Goal: Task Accomplishment & Management: Manage account settings

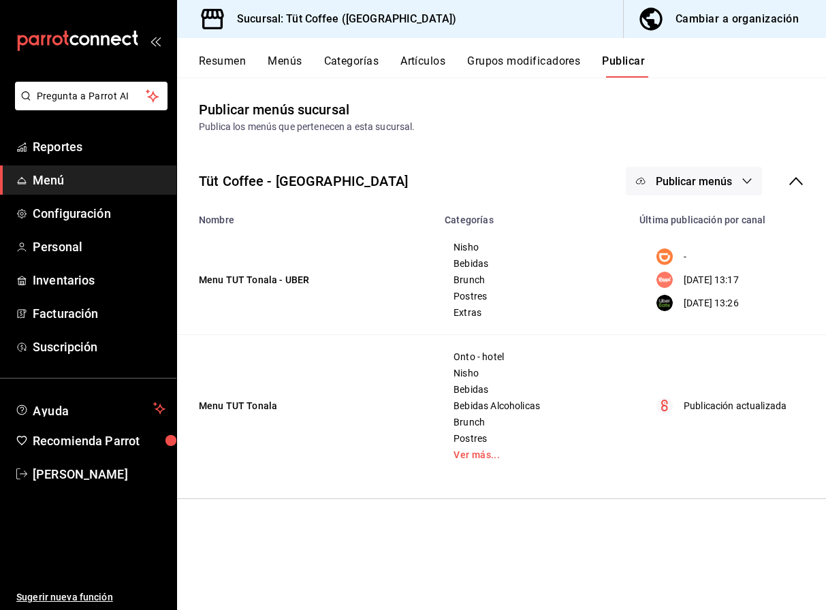
click at [283, 63] on button "Menús" at bounding box center [285, 65] width 34 height 23
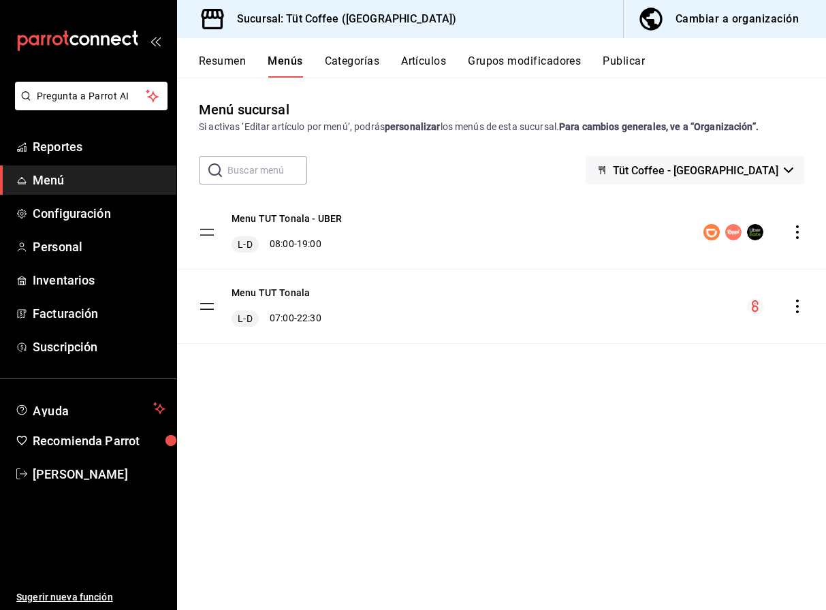
click at [728, 18] on div "Cambiar a organización" at bounding box center [736, 19] width 123 height 19
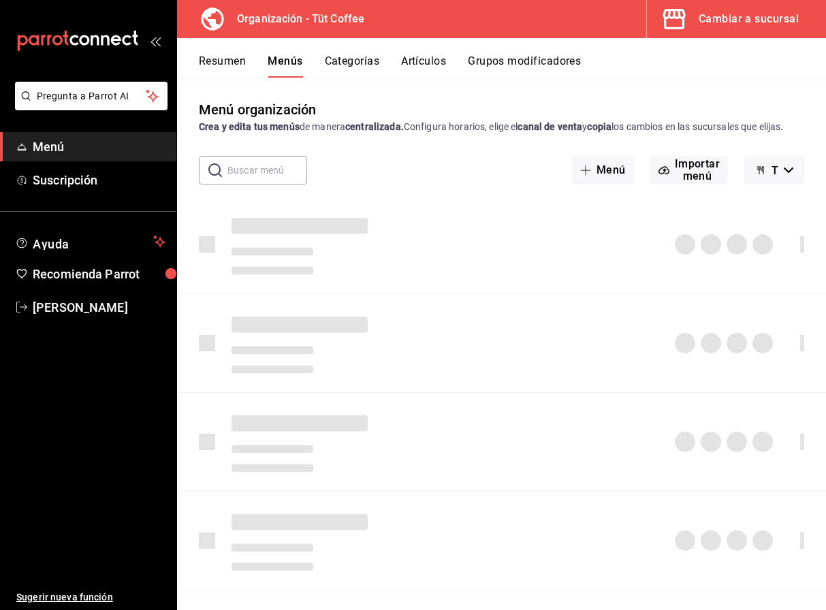
click at [426, 65] on button "Artículos" at bounding box center [423, 65] width 45 height 23
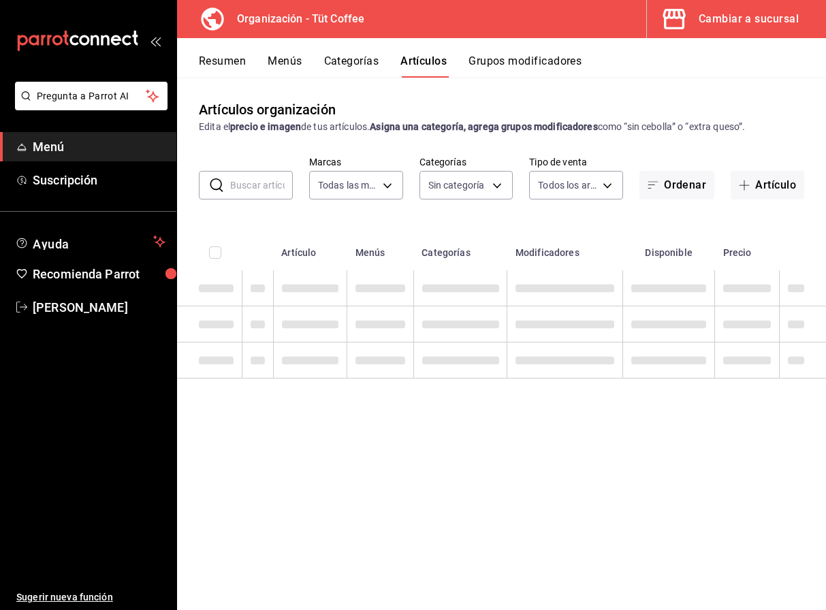
type input "32e499e3-ac49-4bfd-9688-6164702db340"
type input "01aa8595-7694-45da-9746-48b14e37431d,02054340-f982-493d-a520-4f9269409e90,55117…"
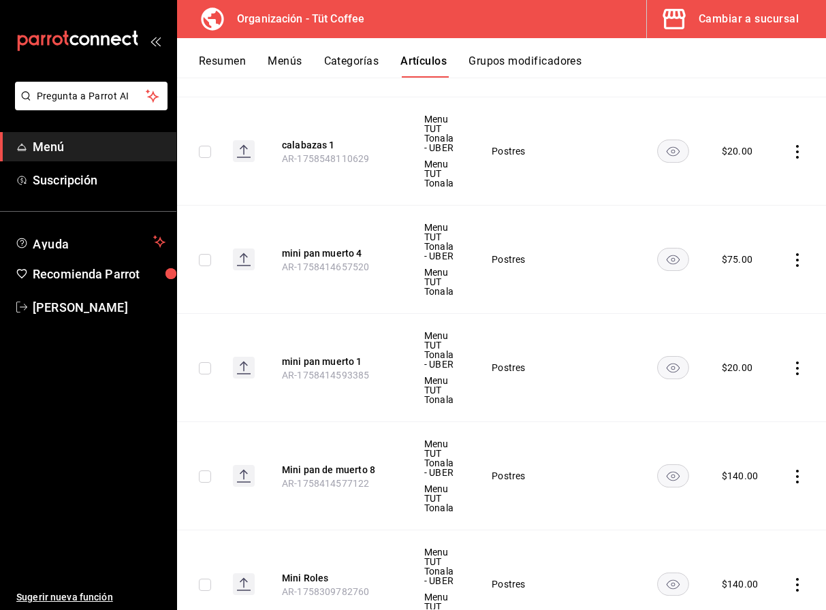
scroll to position [397, 0]
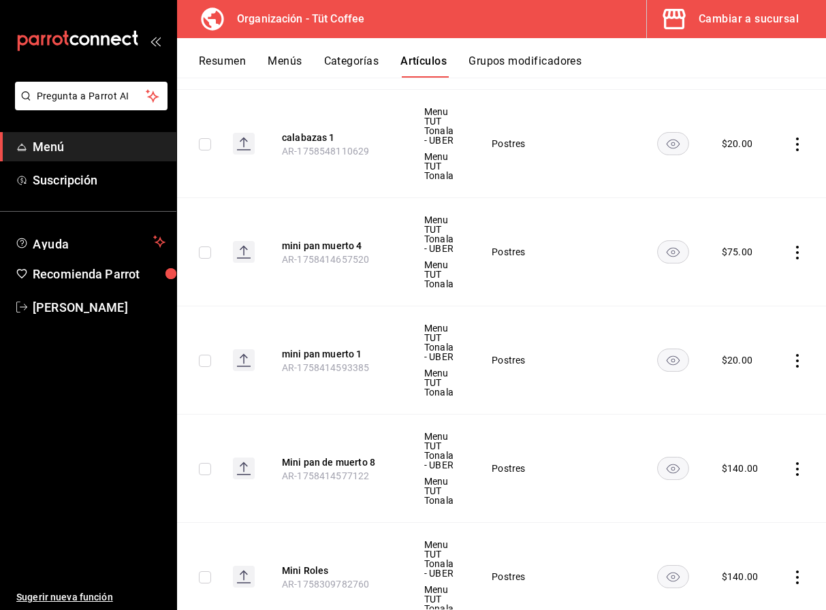
click at [799, 251] on icon "actions" at bounding box center [798, 253] width 14 height 14
click at [750, 276] on span "Editar" at bounding box center [756, 283] width 35 height 14
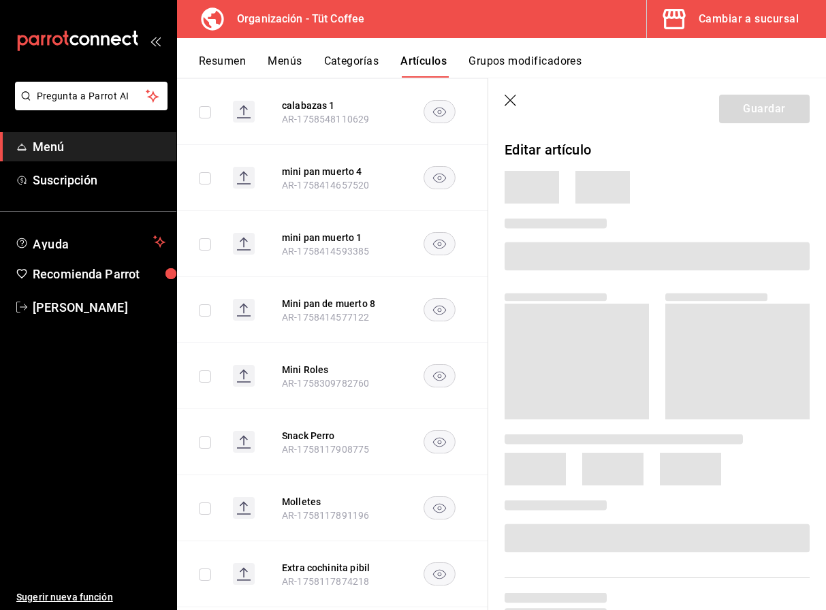
scroll to position [355, 0]
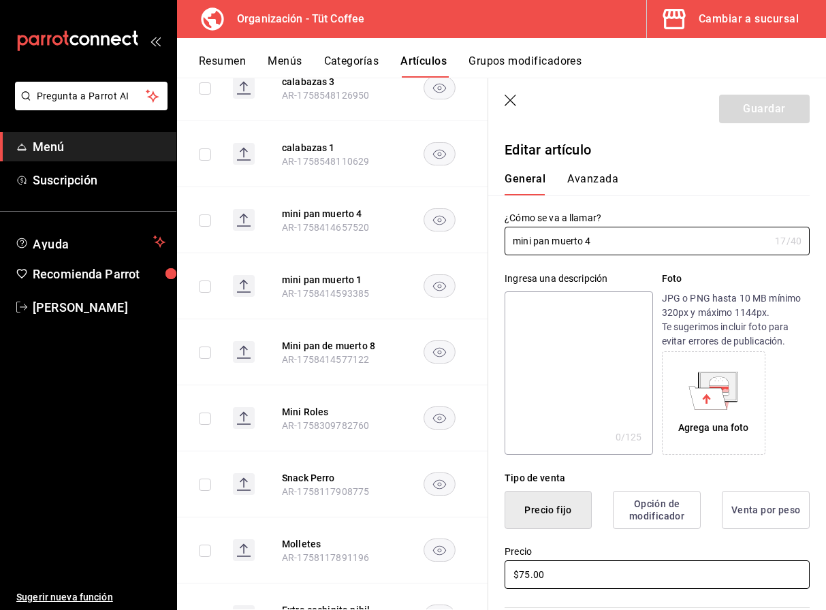
click at [529, 575] on input "$75.00" at bounding box center [657, 574] width 305 height 29
type input "$7.00"
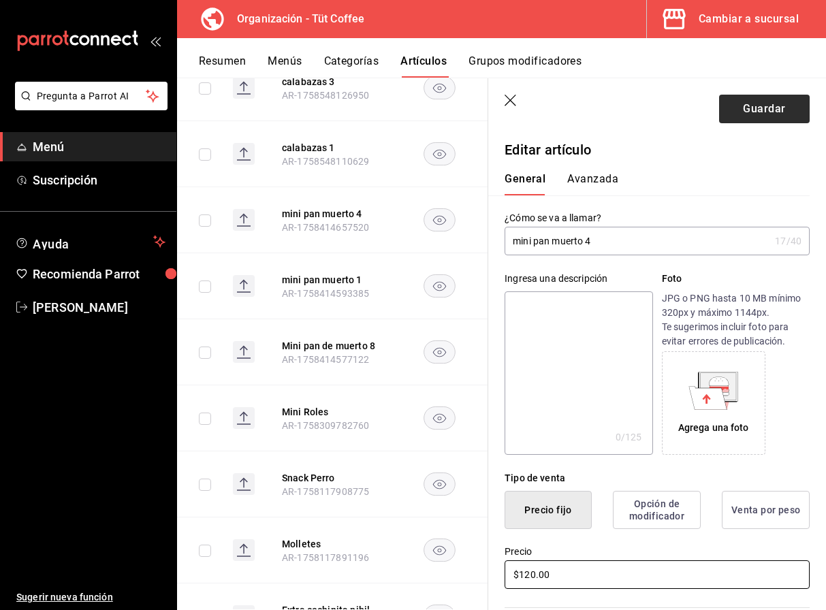
type input "$120.00"
click at [778, 116] on button "Guardar" at bounding box center [764, 109] width 91 height 29
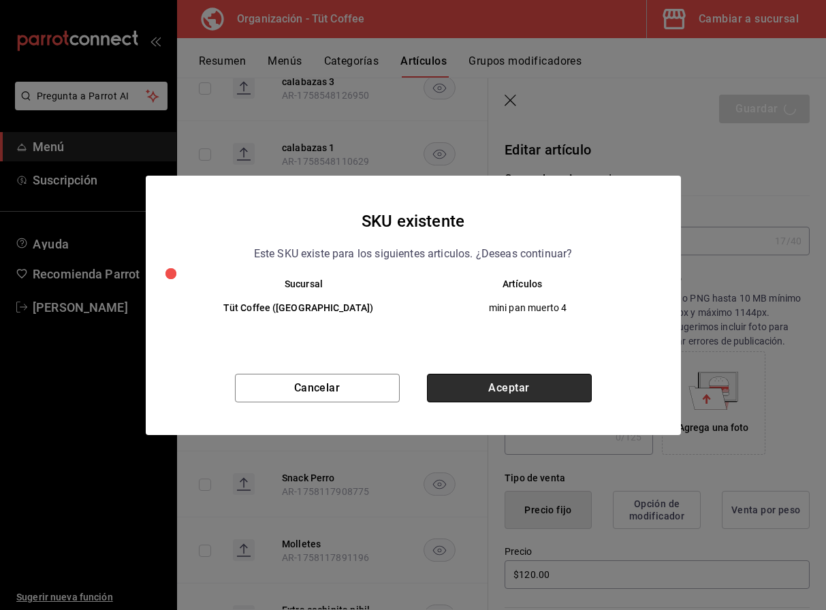
click at [510, 387] on button "Aceptar" at bounding box center [509, 388] width 165 height 29
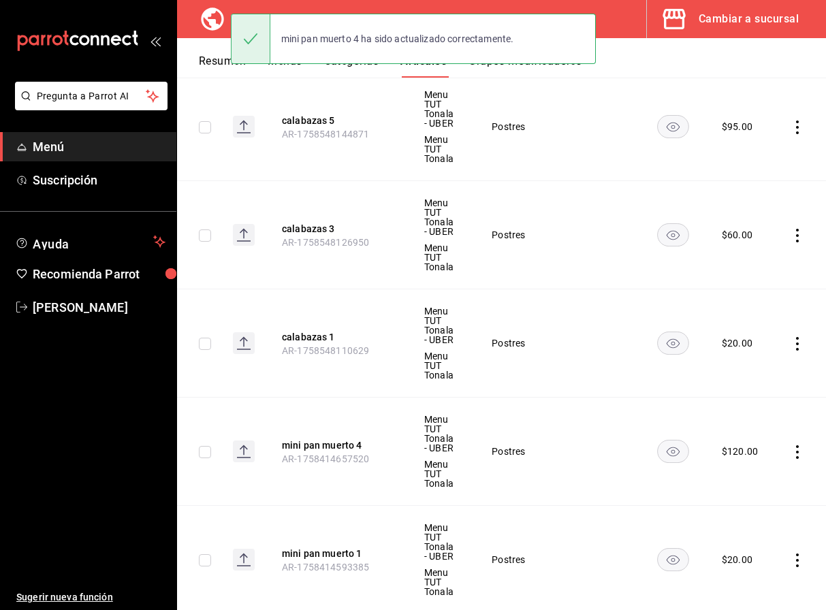
scroll to position [212, 0]
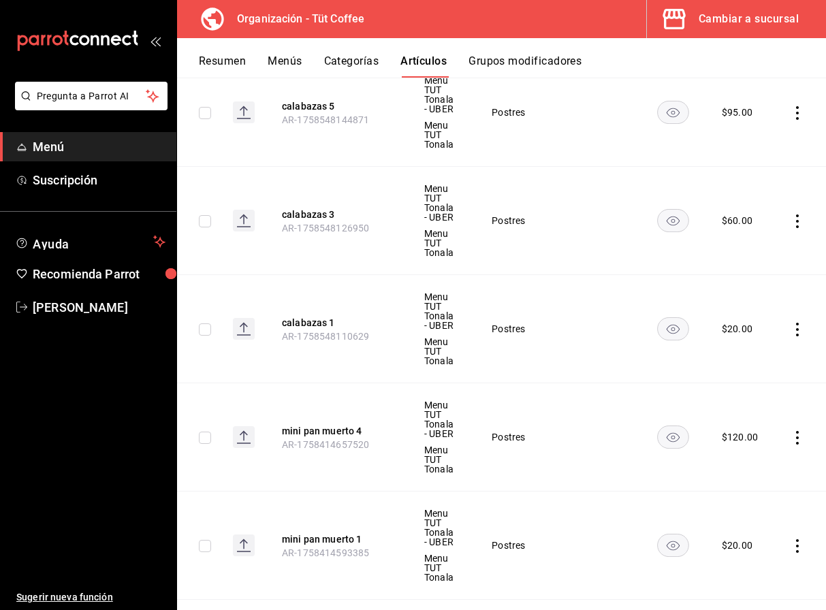
click at [797, 328] on icon "actions" at bounding box center [797, 330] width 3 height 14
click at [758, 355] on span "Editar" at bounding box center [756, 360] width 35 height 14
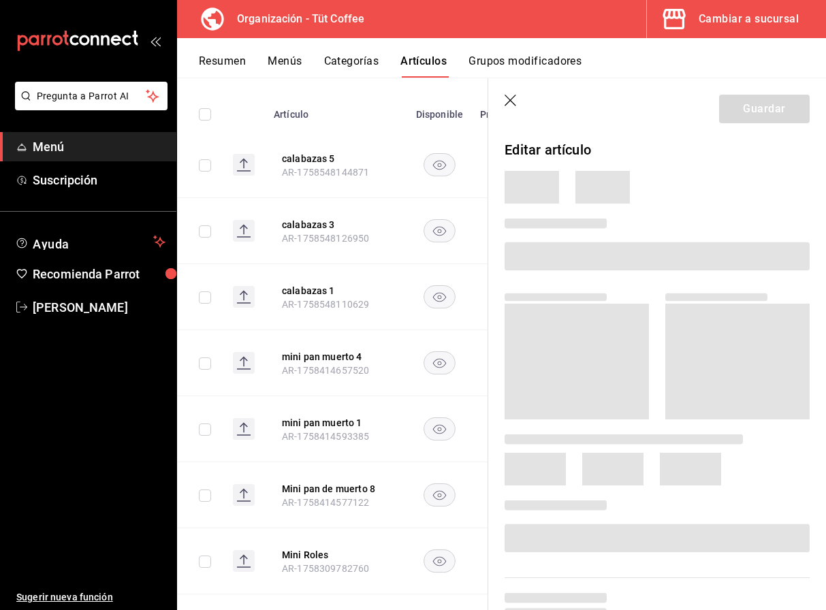
scroll to position [191, 0]
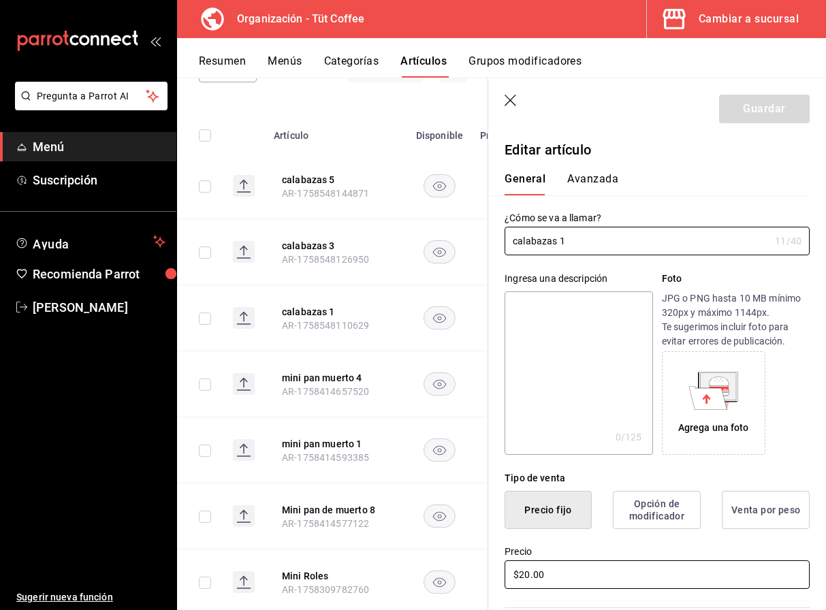
click at [529, 573] on input "$20.00" at bounding box center [657, 574] width 305 height 29
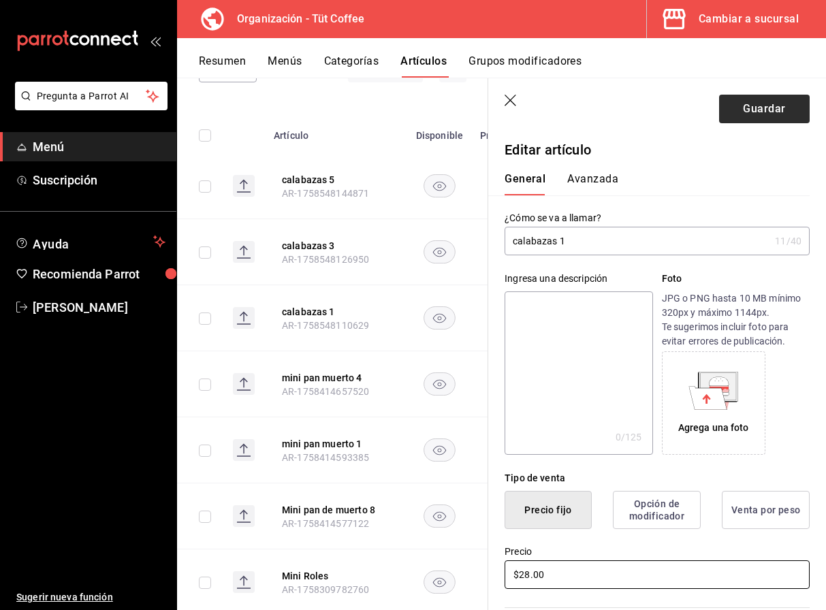
type input "$28.00"
click at [758, 112] on button "Guardar" at bounding box center [764, 109] width 91 height 29
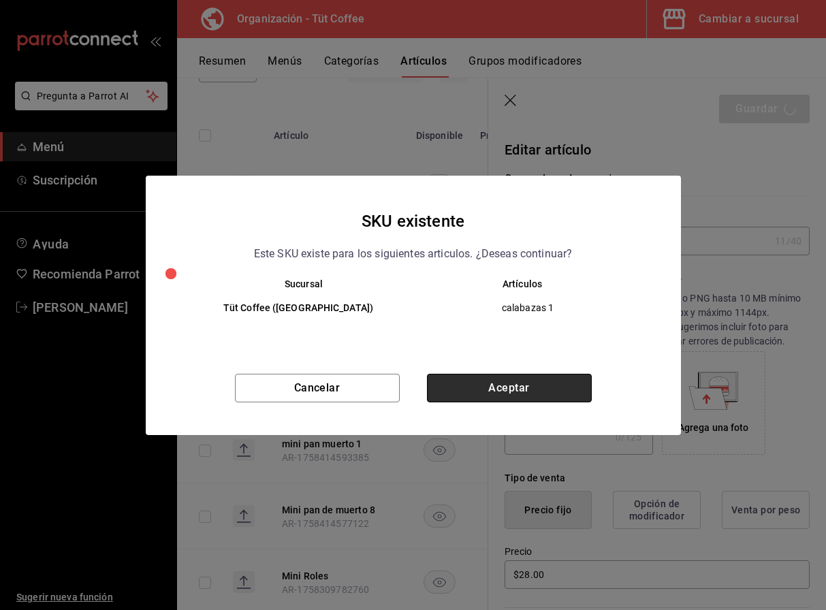
click at [483, 384] on button "Aceptar" at bounding box center [509, 388] width 165 height 29
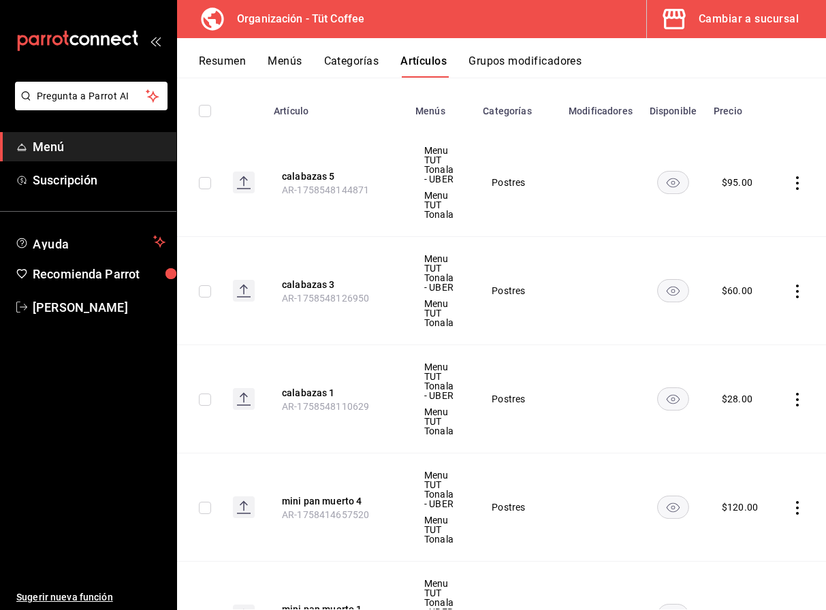
scroll to position [143, 0]
click at [798, 396] on icon "actions" at bounding box center [798, 399] width 14 height 14
click at [767, 425] on span "Editar" at bounding box center [756, 429] width 35 height 14
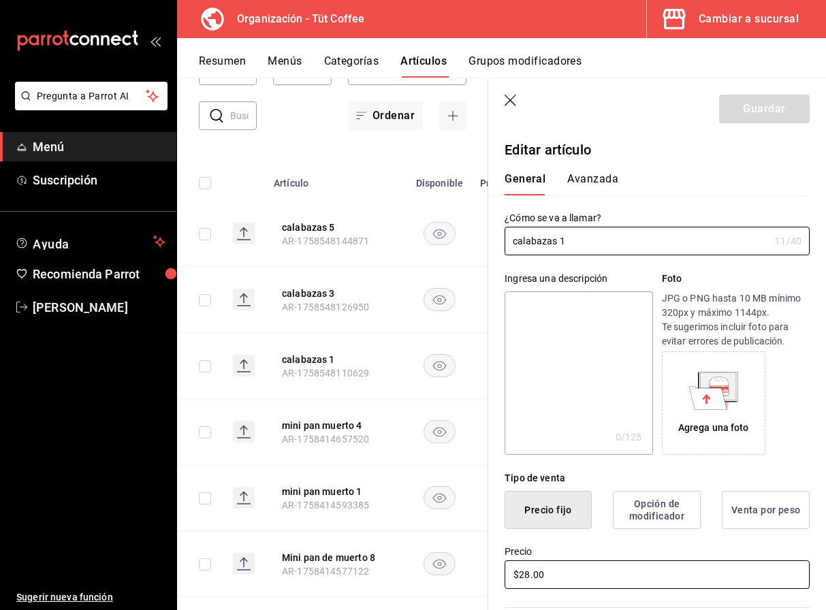
click at [529, 575] on input "$28.00" at bounding box center [657, 574] width 305 height 29
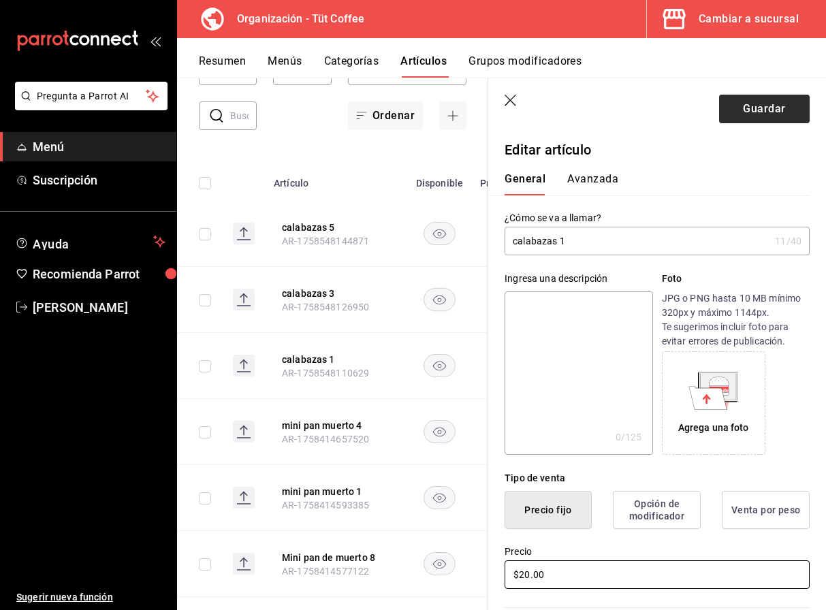
type input "$20.00"
click at [764, 114] on button "Guardar" at bounding box center [764, 109] width 91 height 29
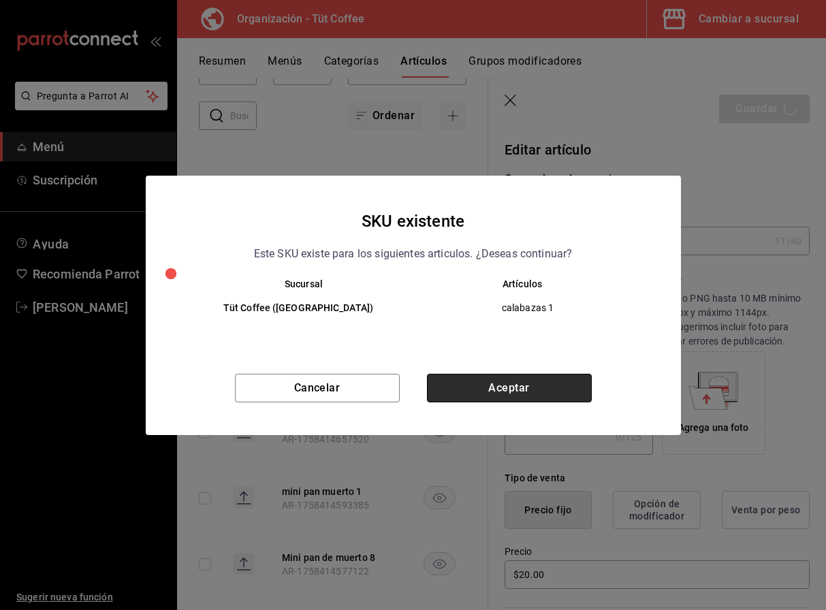
click at [497, 390] on button "Aceptar" at bounding box center [509, 388] width 165 height 29
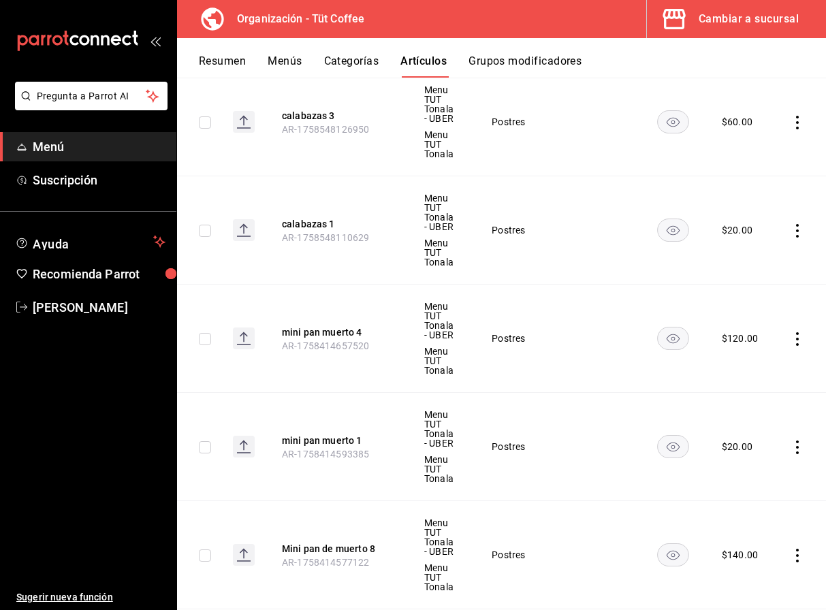
scroll to position [328, 0]
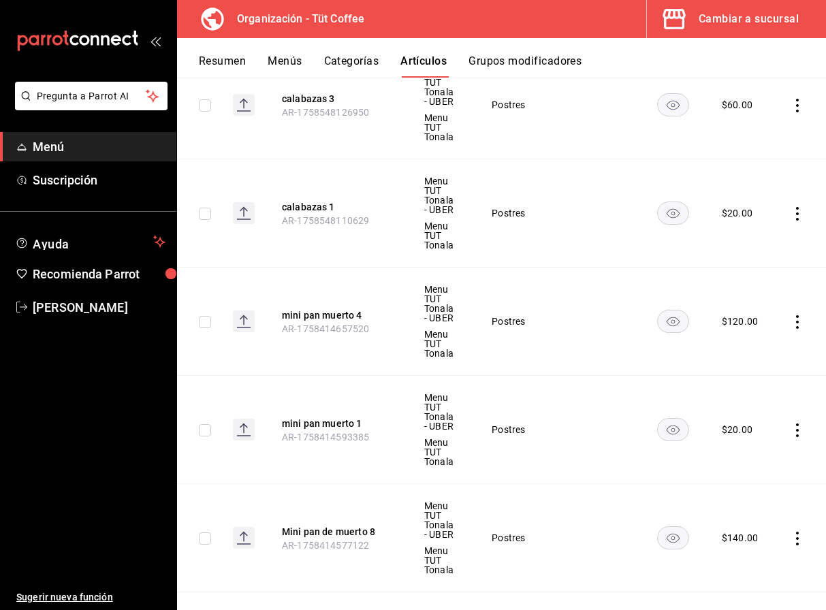
click at [796, 428] on icon "actions" at bounding box center [798, 431] width 14 height 14
click at [748, 461] on span "Editar" at bounding box center [756, 461] width 35 height 14
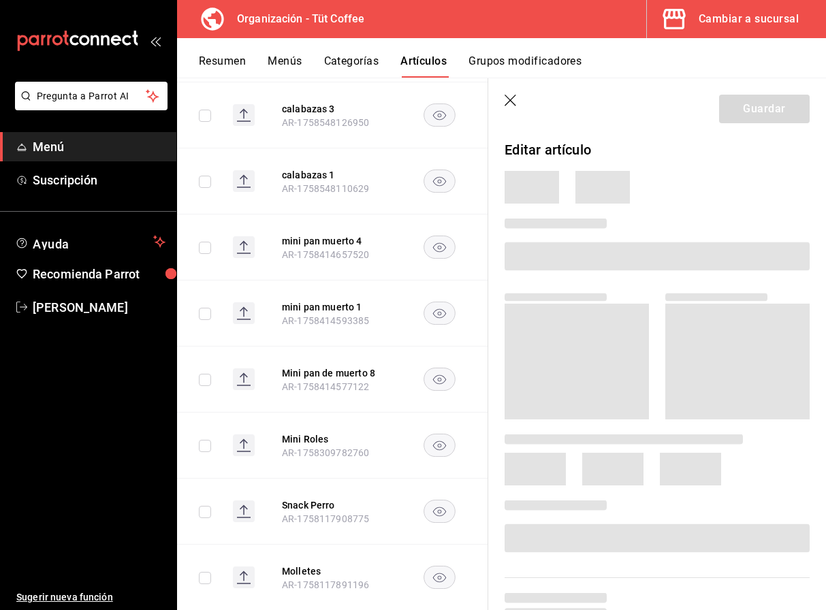
scroll to position [264, 0]
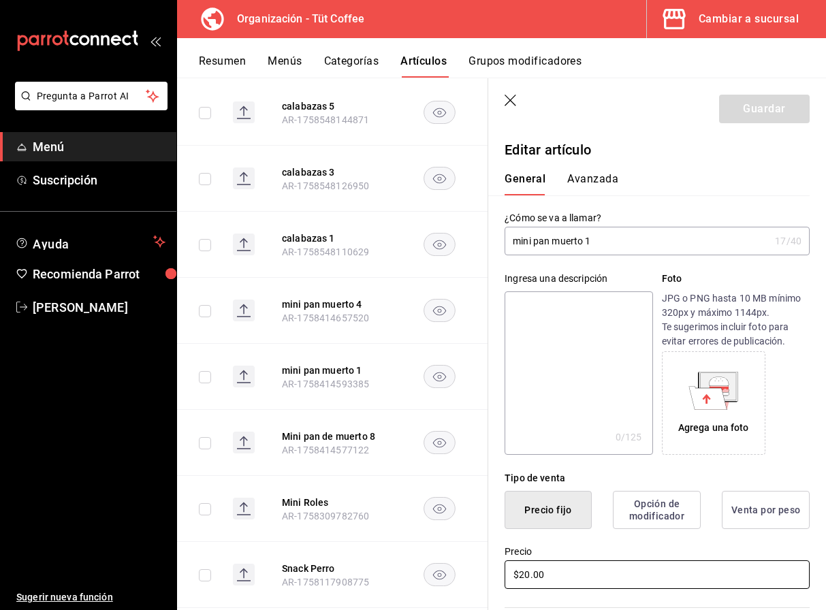
click at [530, 576] on input "$20.00" at bounding box center [657, 574] width 305 height 29
type input "$28.00"
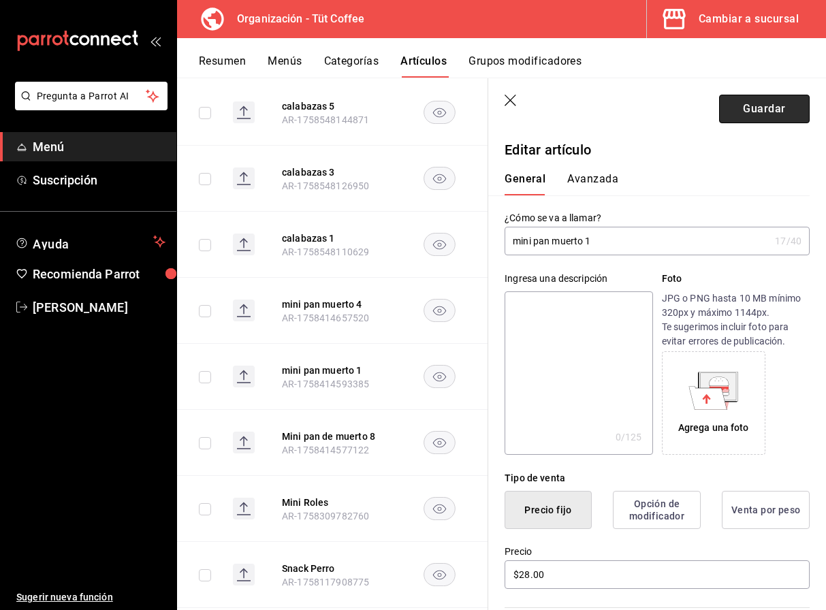
click at [763, 108] on button "Guardar" at bounding box center [764, 109] width 91 height 29
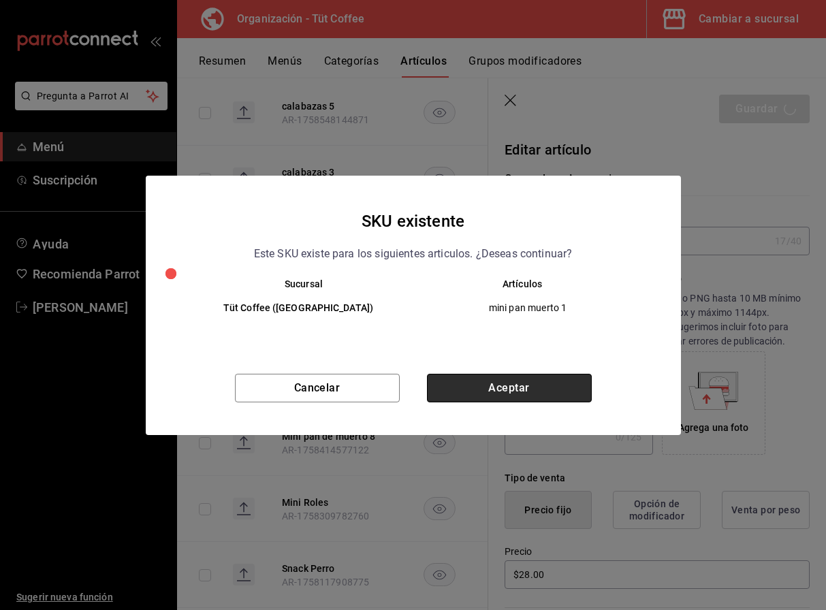
click at [505, 387] on button "Aceptar" at bounding box center [509, 388] width 165 height 29
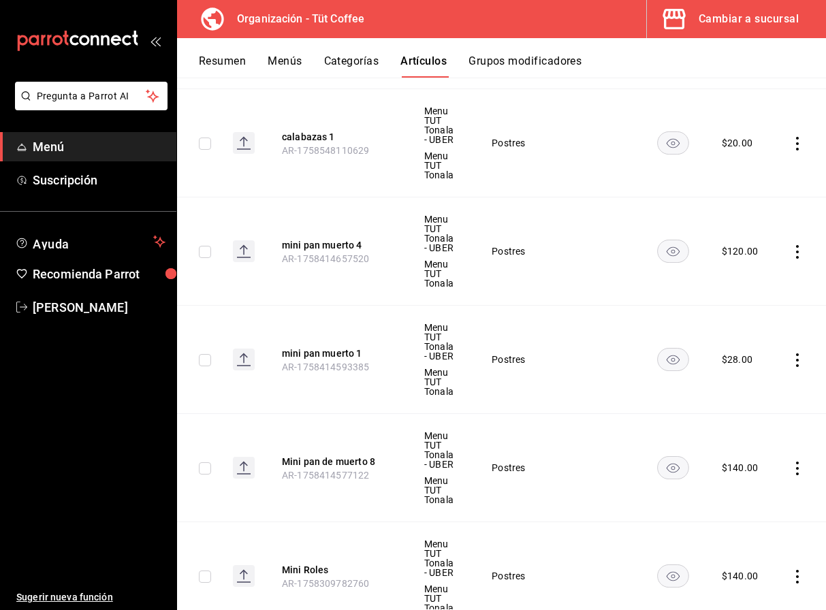
scroll to position [425, 0]
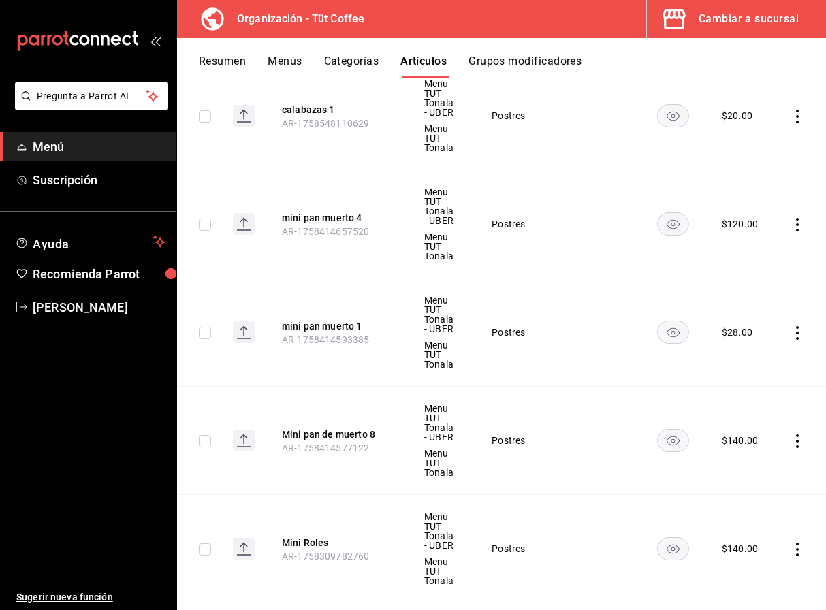
click at [798, 441] on icon "actions" at bounding box center [797, 441] width 3 height 14
click at [754, 467] on span "Editar" at bounding box center [756, 472] width 35 height 14
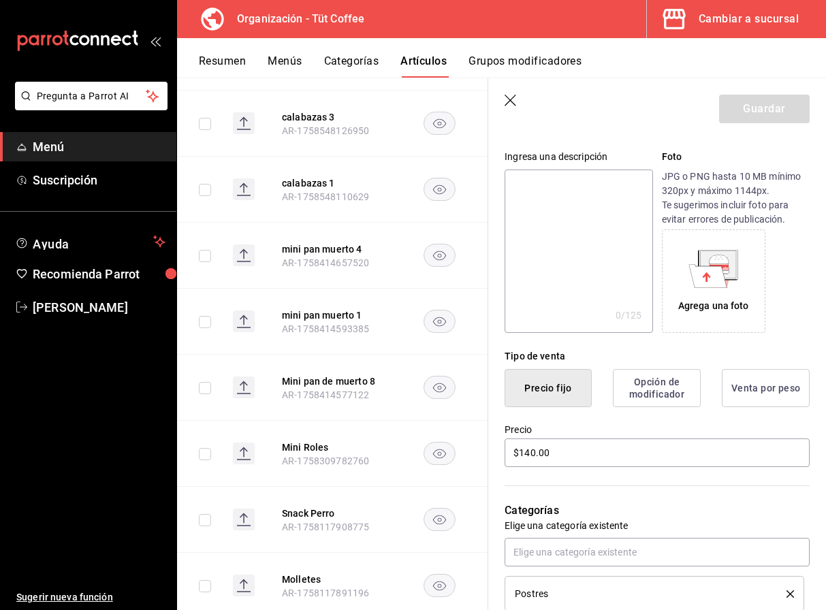
scroll to position [145, 0]
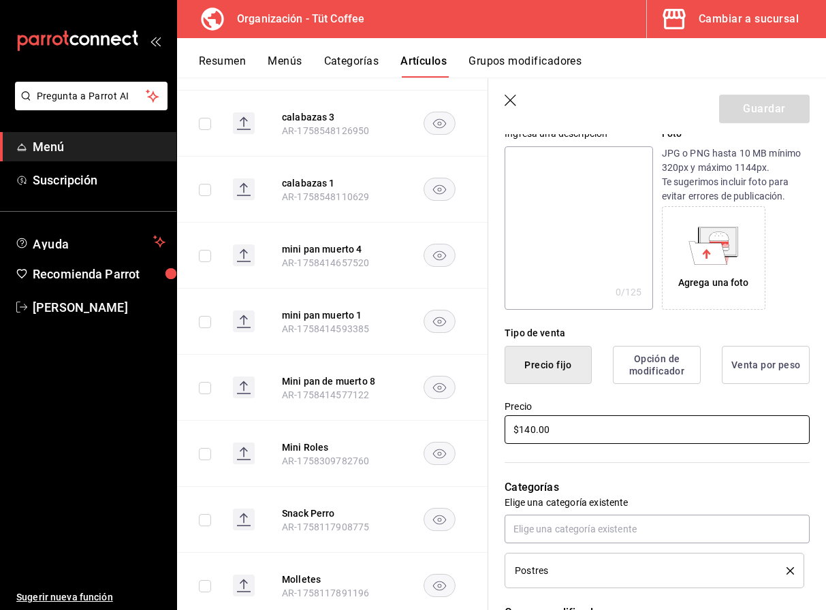
click at [534, 431] on input "$140.00" at bounding box center [657, 429] width 305 height 29
type input "$1.00"
type input "$220.00"
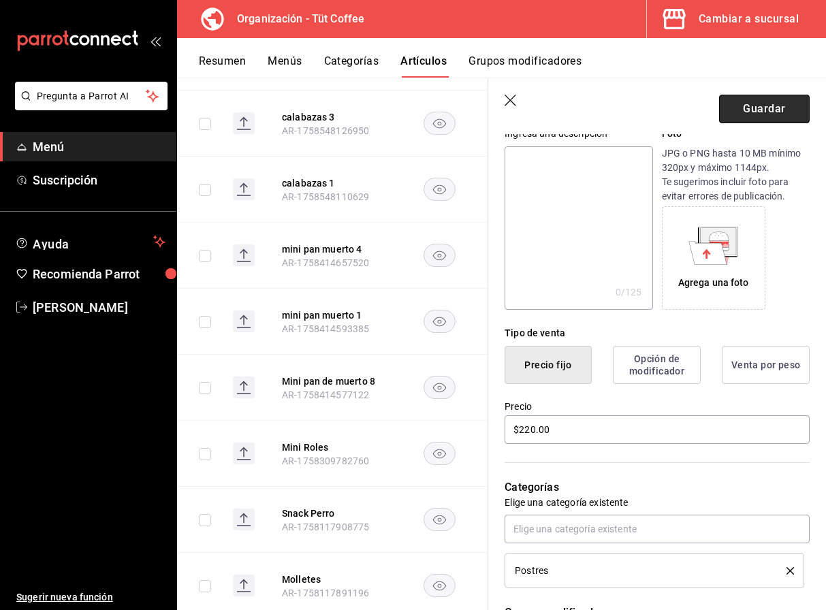
click at [765, 107] on button "Guardar" at bounding box center [764, 109] width 91 height 29
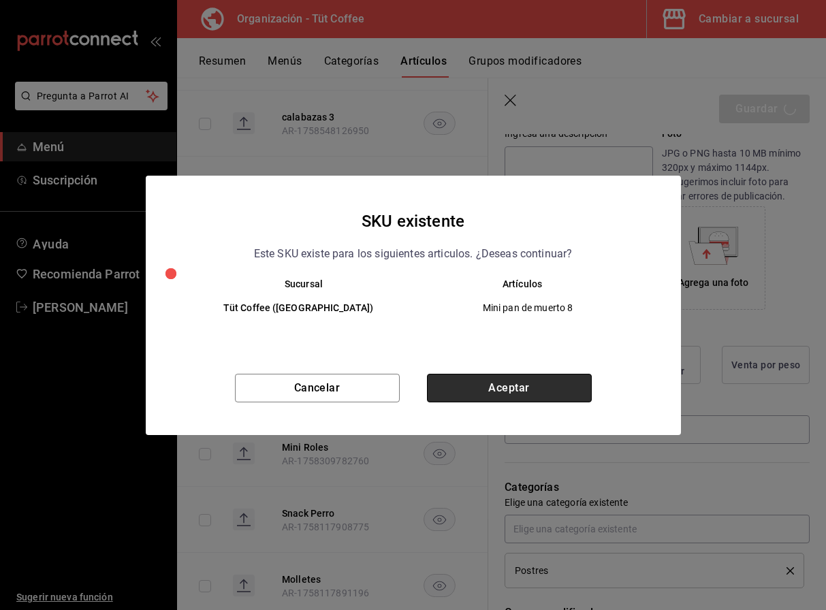
click at [507, 389] on button "Aceptar" at bounding box center [509, 388] width 165 height 29
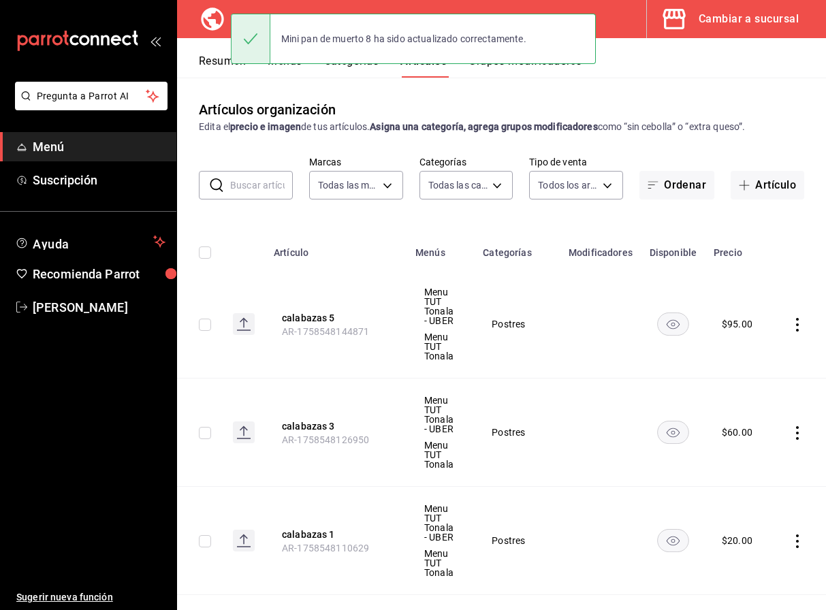
click at [300, 69] on button "Menús" at bounding box center [285, 65] width 34 height 23
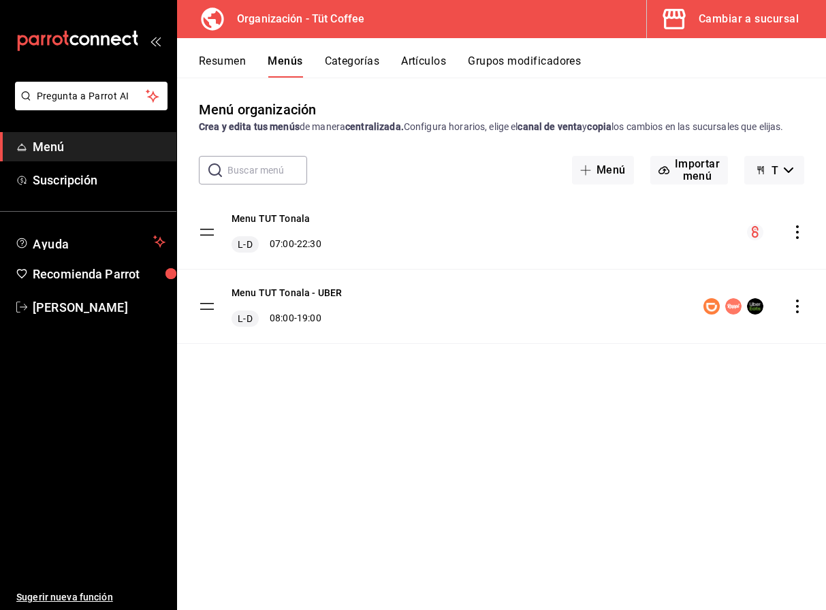
click at [771, 168] on span "Tüt Coffee - Borrador" at bounding box center [774, 170] width 7 height 13
click at [795, 236] on div at bounding box center [413, 305] width 826 height 610
click at [795, 227] on icon "actions" at bounding box center [798, 232] width 14 height 14
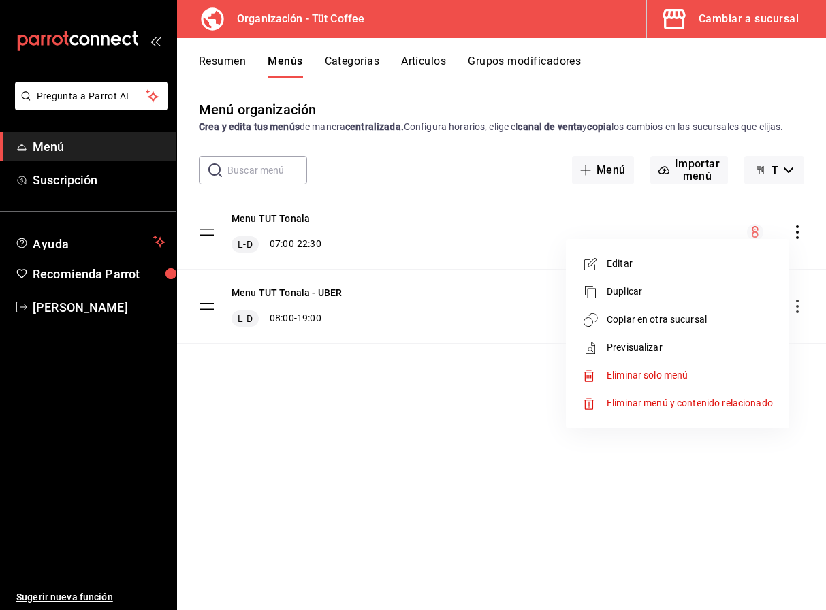
click at [671, 316] on span "Copiar en otra sucursal" at bounding box center [690, 320] width 166 height 14
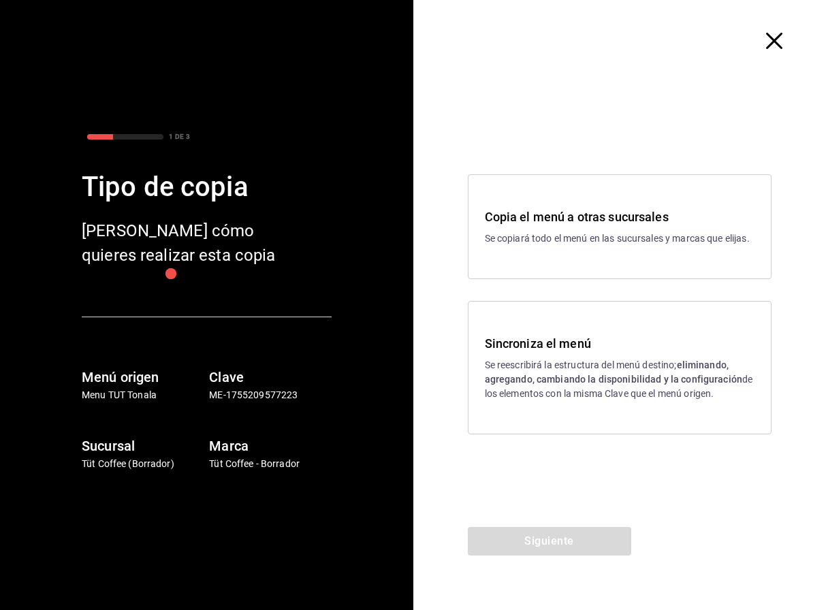
click at [671, 316] on div "Sincroniza el menú Se reescribirá la estructura del menú destino; eliminando, a…" at bounding box center [620, 367] width 304 height 133
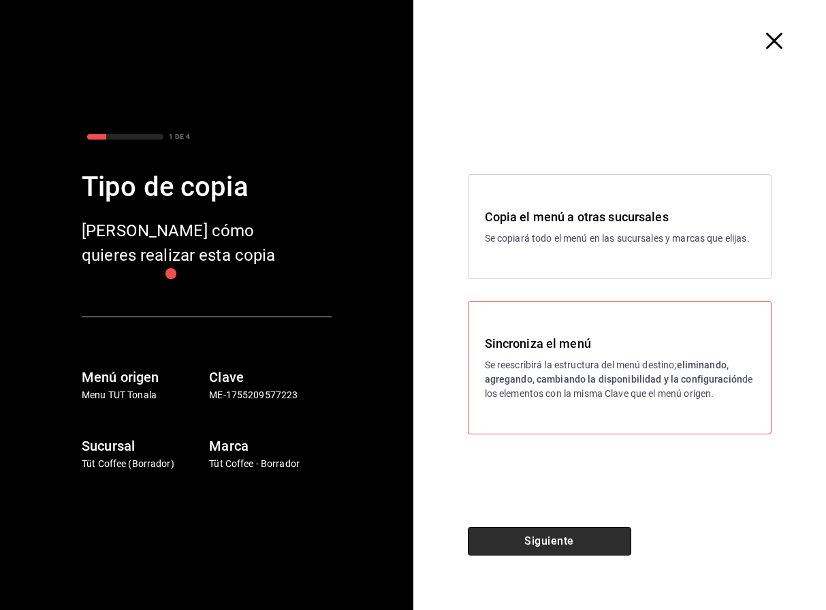
click at [548, 547] on button "Siguiente" at bounding box center [549, 541] width 163 height 29
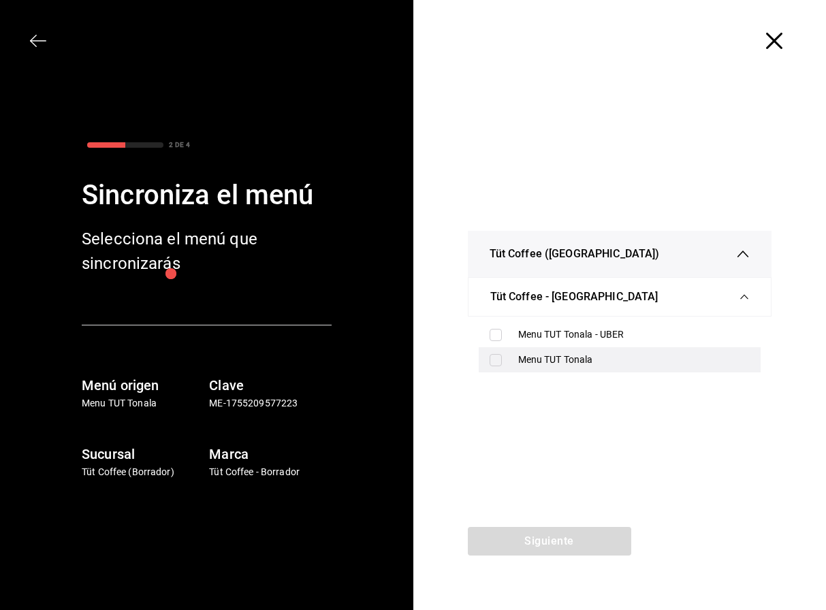
click at [556, 352] on div "Menu TUT Tonala" at bounding box center [620, 359] width 283 height 25
checkbox input "true"
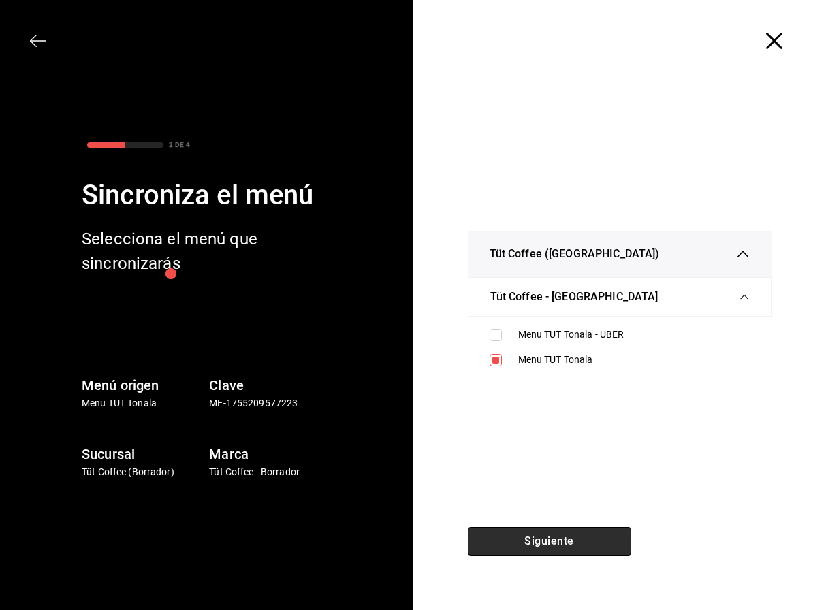
click at [533, 547] on button "Siguiente" at bounding box center [549, 541] width 163 height 29
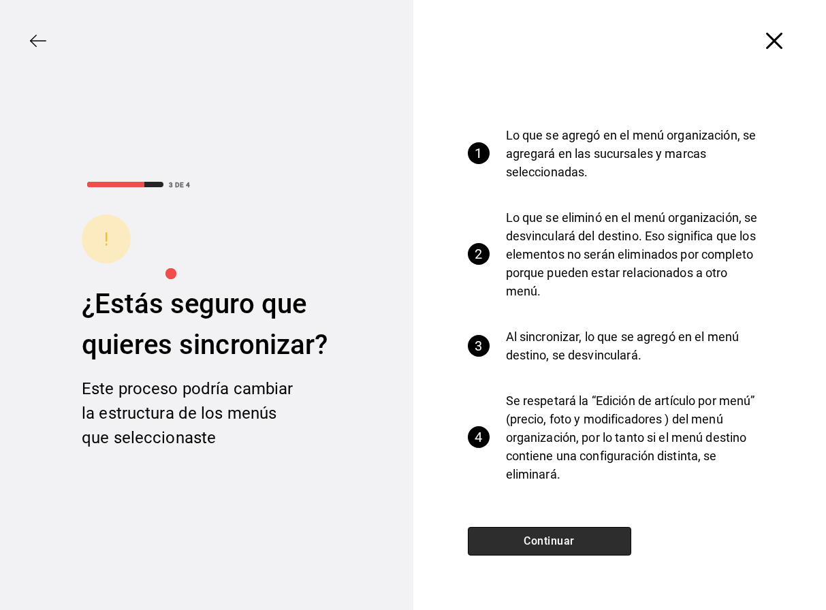
click at [533, 547] on button "Continuar" at bounding box center [549, 541] width 163 height 29
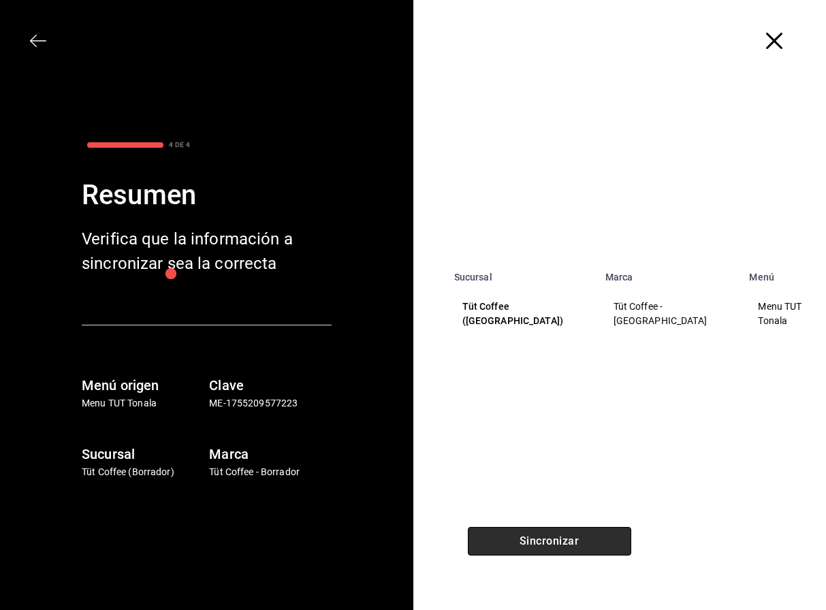
click at [533, 547] on button "Sincronizar" at bounding box center [549, 541] width 163 height 29
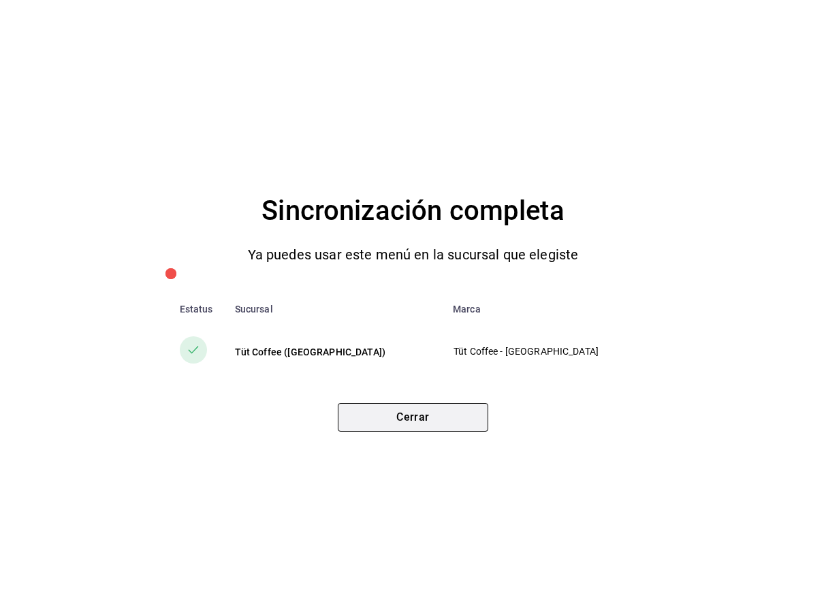
click at [428, 419] on button "Cerrar" at bounding box center [413, 417] width 150 height 29
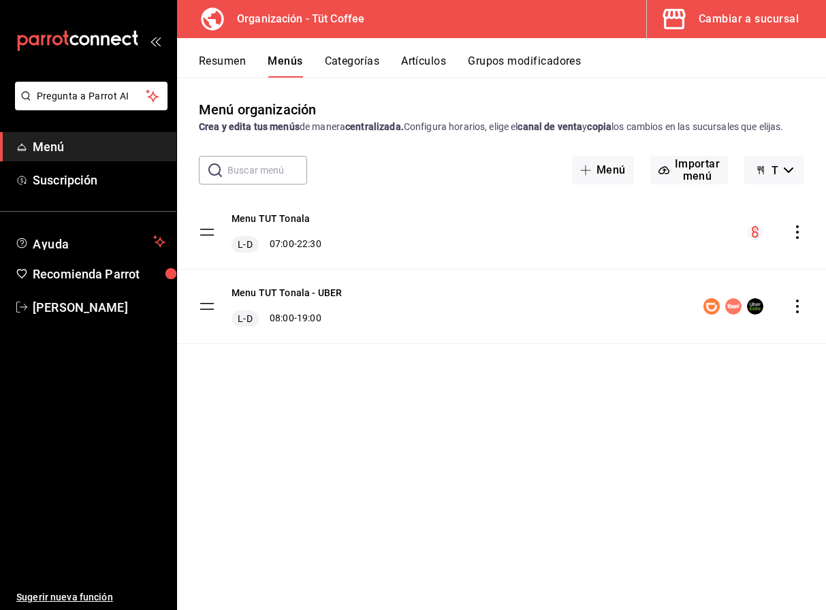
click at [738, 21] on div "Cambiar a sucursal" at bounding box center [749, 19] width 100 height 19
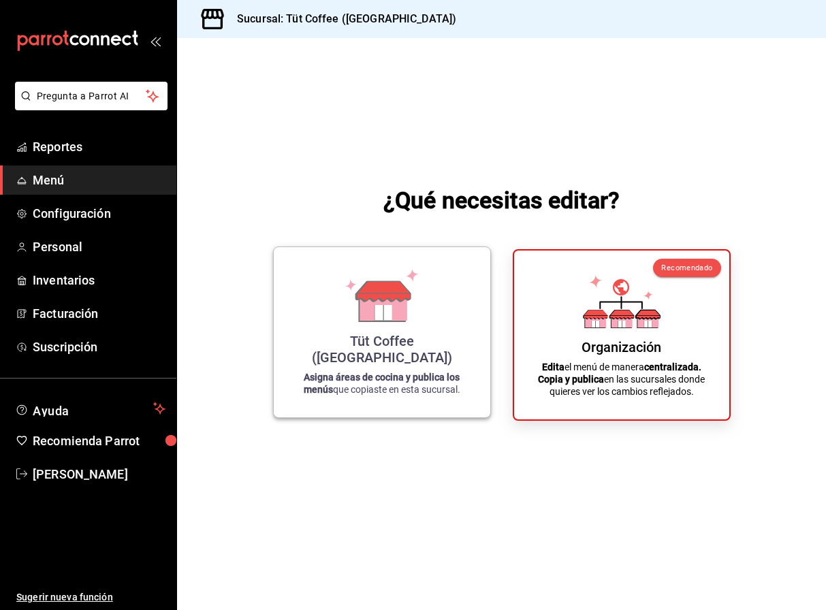
click at [375, 301] on icon at bounding box center [384, 291] width 54 height 20
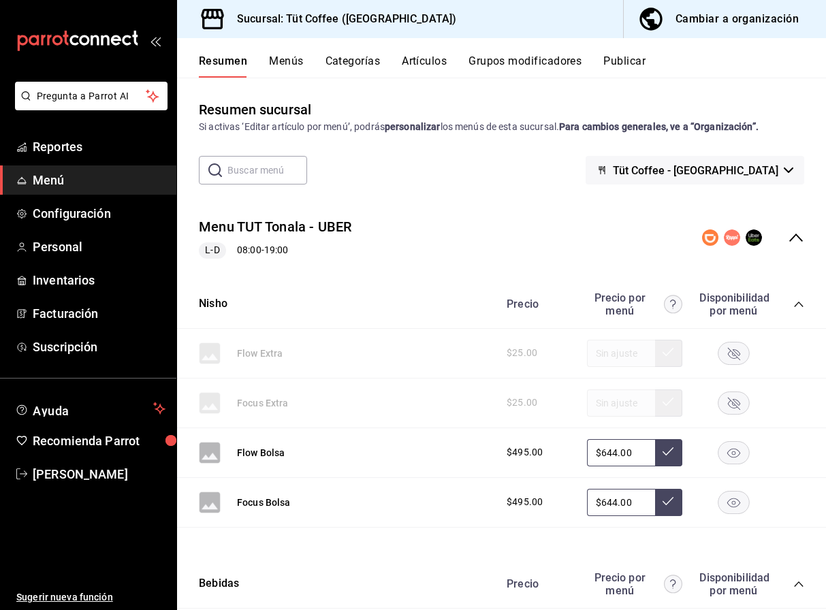
click at [622, 62] on button "Publicar" at bounding box center [624, 65] width 42 height 23
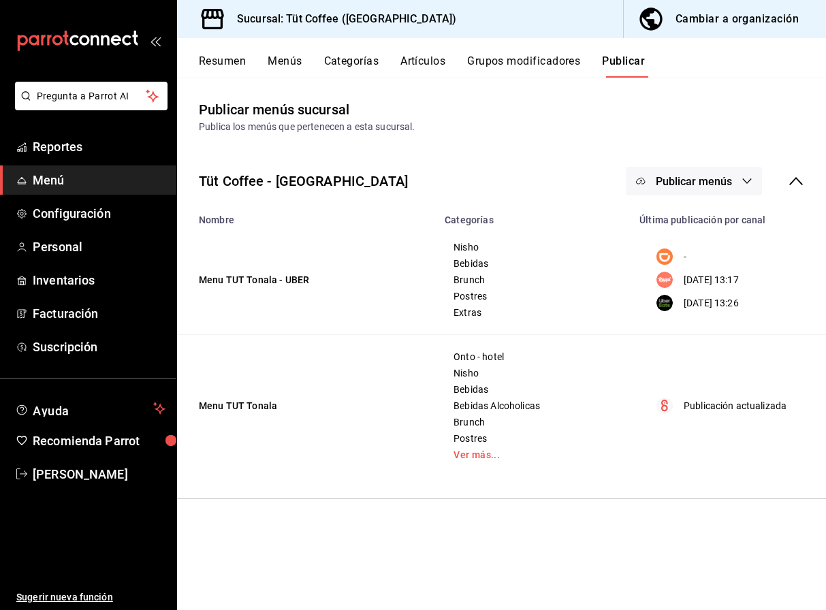
click at [725, 184] on span "Publicar menús" at bounding box center [694, 181] width 76 height 13
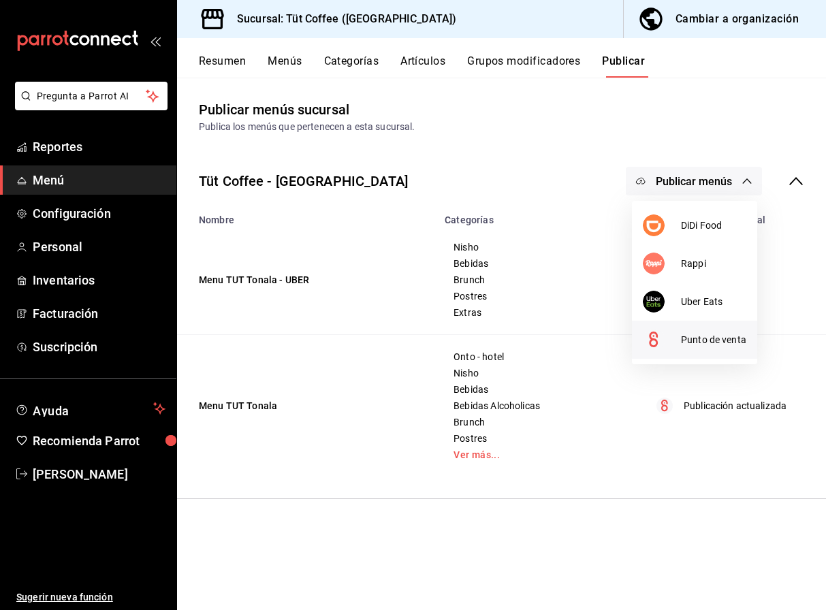
click at [695, 334] on span "Punto de venta" at bounding box center [713, 340] width 65 height 14
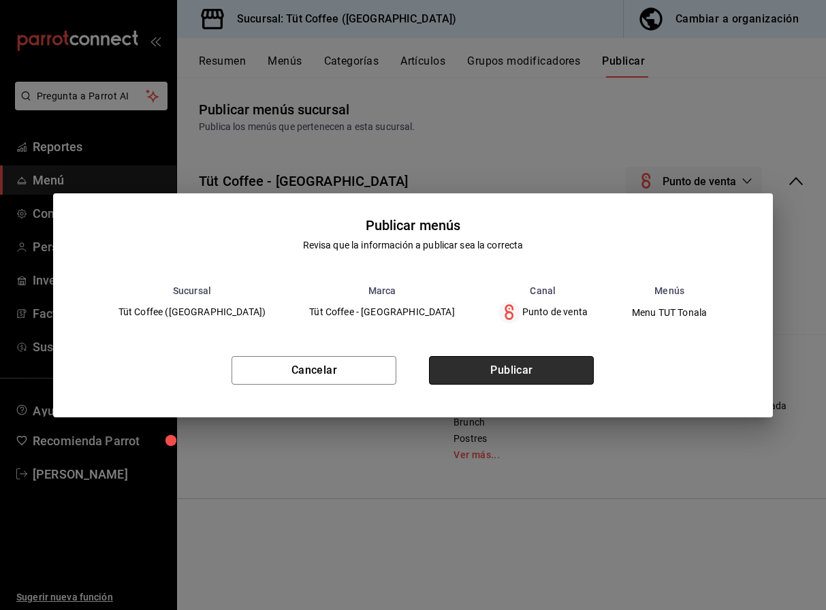
click at [531, 360] on button "Publicar" at bounding box center [511, 370] width 165 height 29
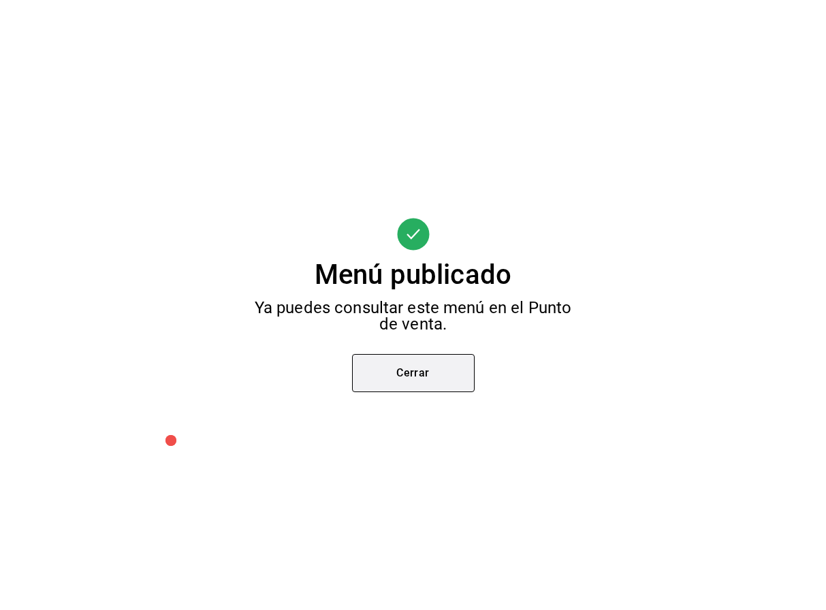
click at [396, 367] on button "Cerrar" at bounding box center [413, 373] width 123 height 38
